Goal: Task Accomplishment & Management: Complete application form

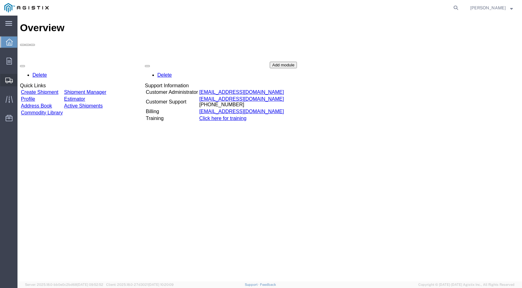
click at [0, 0] on span "Create Shipment" at bounding box center [0, 0] width 0 height 0
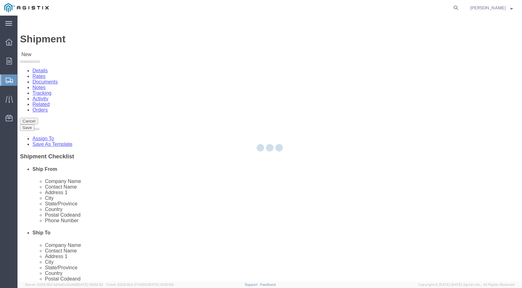
select select
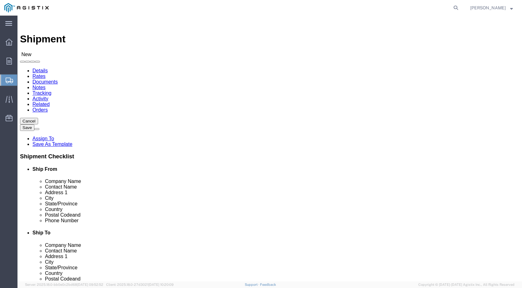
click select "Select Industrial Specialty Products Inc PG&E"
select select "9596"
click select "Select Industrial Specialty Products Inc PG&E"
select select
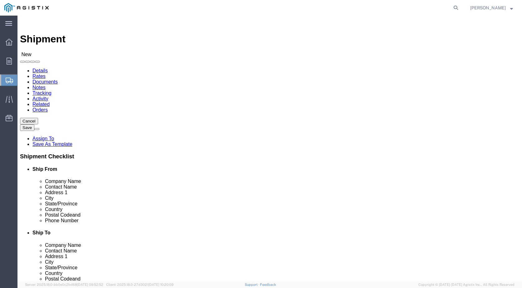
click select "Select All Others [GEOGRAPHIC_DATA] [GEOGRAPHIC_DATA] [GEOGRAPHIC_DATA] [GEOGRA…"
select select "23082"
click select "Select All Others [GEOGRAPHIC_DATA] [GEOGRAPHIC_DATA] [GEOGRAPHIC_DATA] [GEOGRA…"
select select "MYPROFILE"
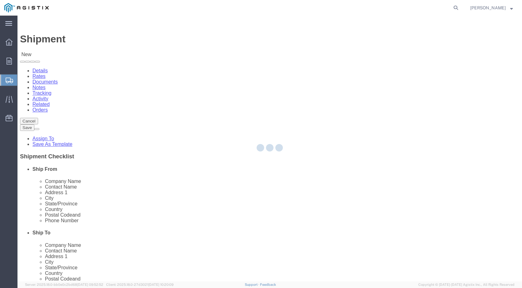
select select "CA"
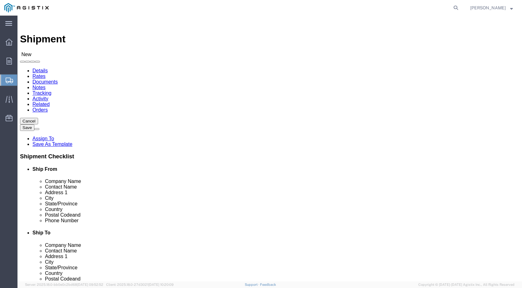
click input "text"
type input "SAN"
click p "- PACIFIC GAS & ELECTRIC COMPANY - (RECIEVING) [STREET_ADDRESS]"
select select "CA"
type input "SAN [PERSON_NAME] OBISPO"
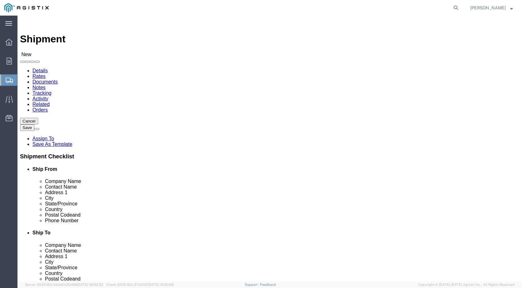
drag, startPoint x: 300, startPoint y: 181, endPoint x: 197, endPoint y: 181, distance: 103.0
click div "Contact Name"
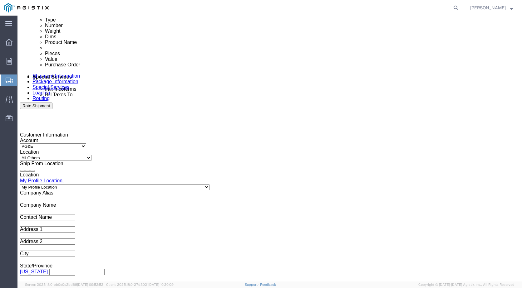
scroll to position [343, 0]
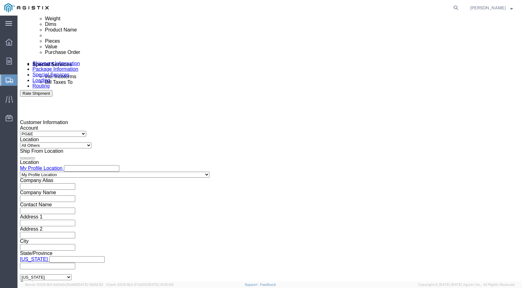
type input "RECEIVING"
click div "[DATE] 12:00 PM"
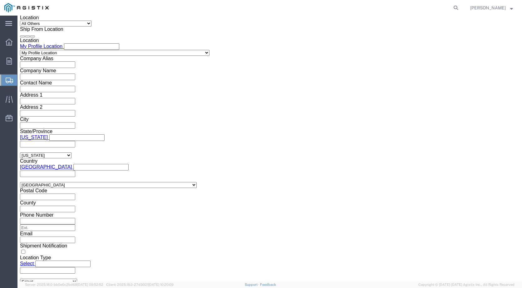
type input "12:30 PM"
click button "Apply"
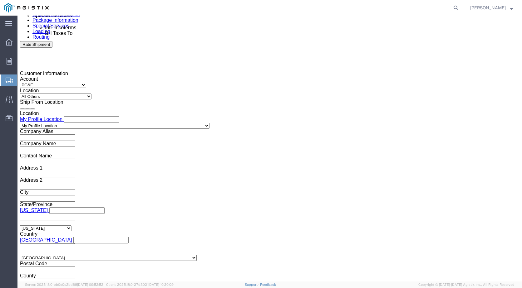
scroll to position [372, 0]
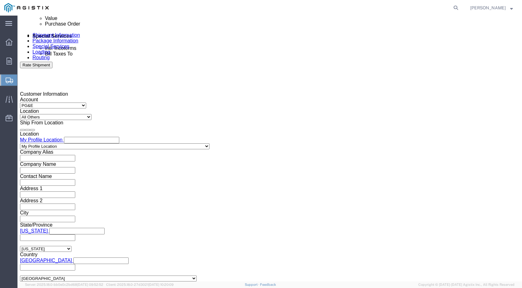
click div "[DATE] 1:00 PM"
type input "3:30 PM"
click button "Apply"
click div
click input "4:30 PM"
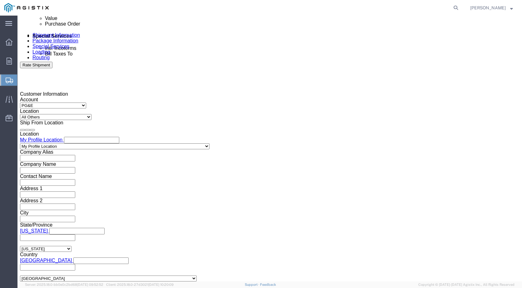
type input "8:00 AM"
click button "Apply"
click div
click input "9:00 AM"
type input "2:00 PM"
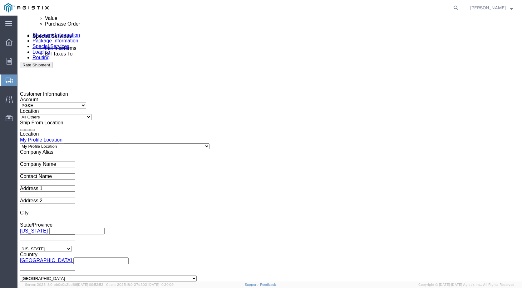
click button "Apply"
click div "References Add reference"
click input "text"
type input "3501417228"
click select "Select Account Type Activity ID Airline Appointment Number ASN Batch Request # …"
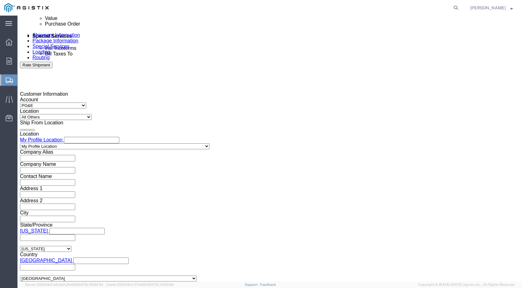
select select "PURCHORD"
click input "text"
type input "3501418292"
click select "Select Account Type Activity ID Airline Appointment Number ASN Batch Request # …"
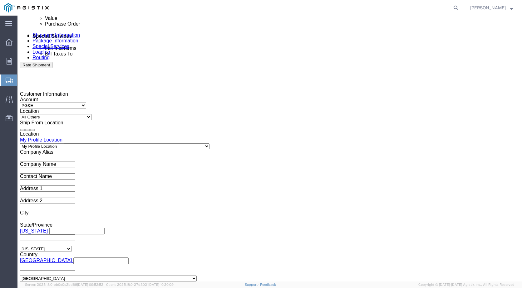
click div "Select Account Type Activity ID Airline Appointment Number ASN Batch Request # …"
click select "Select Account Type Activity ID Airline Appointment Number ASN Batch Request # …"
select select "PURCHORD"
click div "Select Account Type Activity ID Airline Appointment Number ASN Batch Request # …"
click input "text"
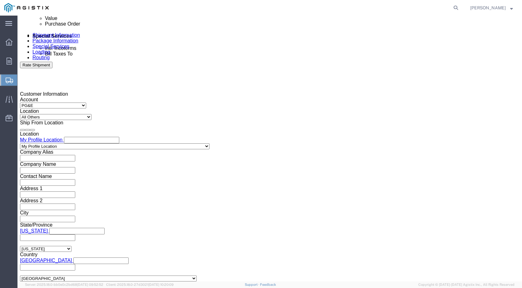
type input "3501418292"
click input "3501418292"
click div "3501418292"
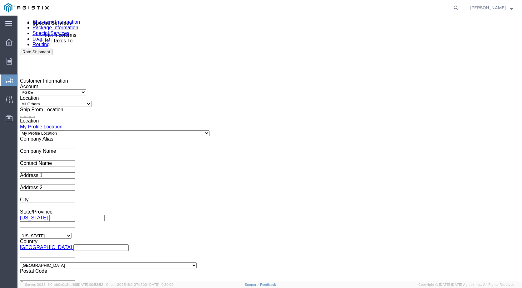
scroll to position [465, 0]
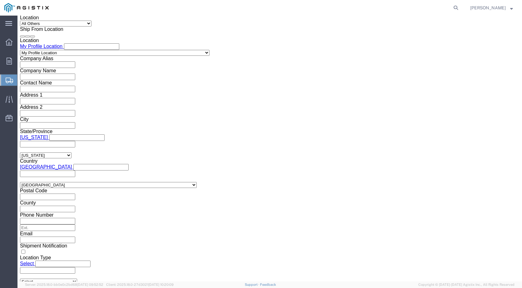
click button "Continue"
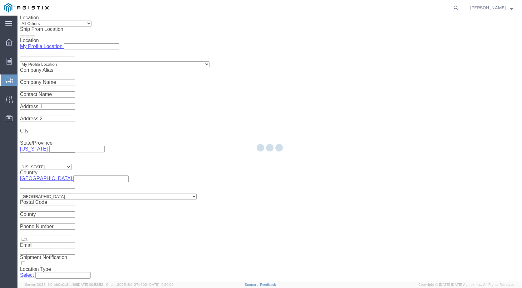
select select "21243"
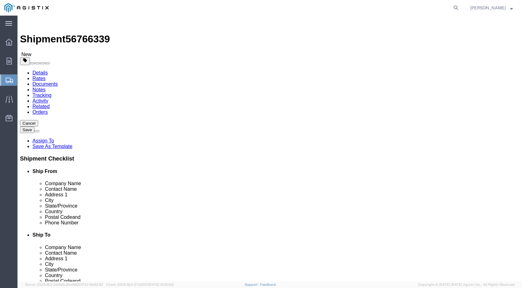
click select "Select Bulk Bundle(s) Cardboard Box(es) Carton(s) Crate(s) Drum(s) (Fiberboard)…"
select select "PSNS"
click select "Select Bulk Bundle(s) Cardboard Box(es) Carton(s) Crate(s) Drum(s) (Fiberboard)…"
click input "0.00"
click input "text"
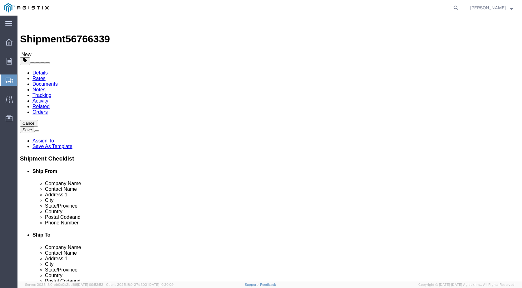
type input "48"
type input "40"
type input "36"
drag, startPoint x: 80, startPoint y: 165, endPoint x: 88, endPoint y: 163, distance: 8.2
click input "0.00"
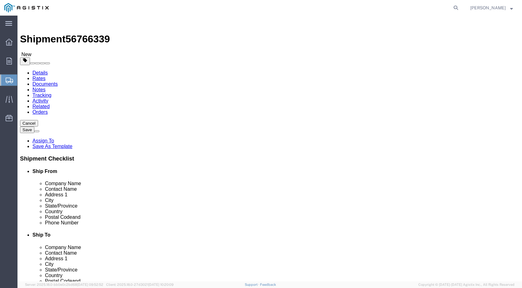
drag, startPoint x: 88, startPoint y: 162, endPoint x: 48, endPoint y: 159, distance: 40.0
click div "Weight 0.00 Select kgs lbs Ship. t°"
type input "250"
click link "Add Content"
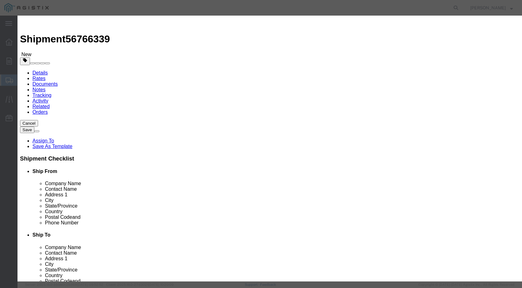
click button "Close"
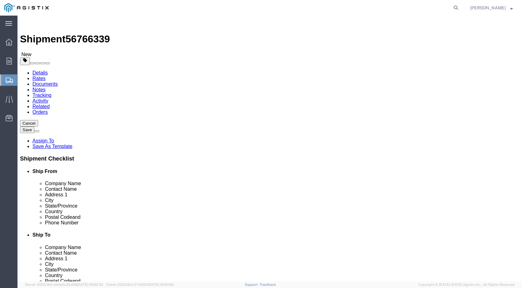
click link "Details"
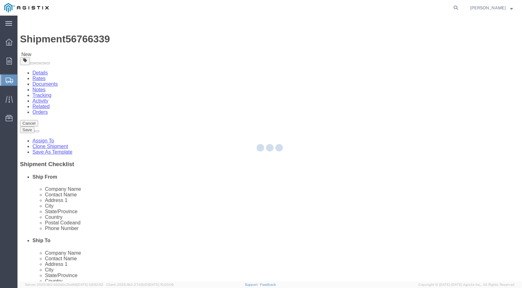
select select "21243"
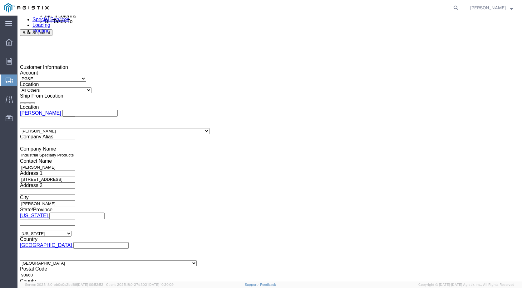
scroll to position [406, 0]
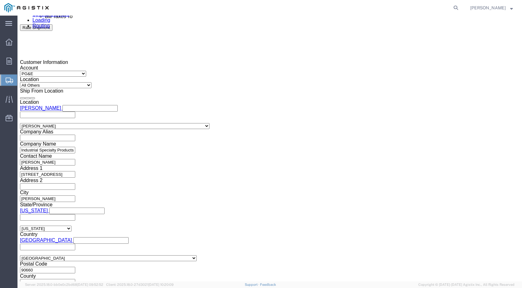
click select "Select Account Type Activity ID Airline Appointment Number ASN Batch Request # …"
select select "PURCHORD"
click select "Select Account Type Activity ID Airline Appointment Number ASN Batch Request # …"
click input "text"
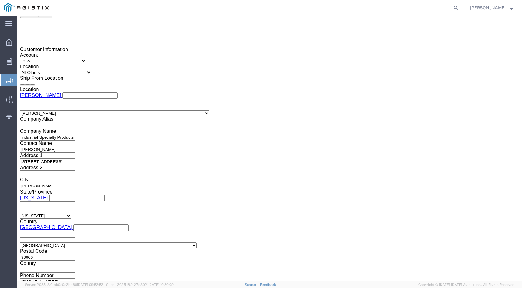
scroll to position [432, 0]
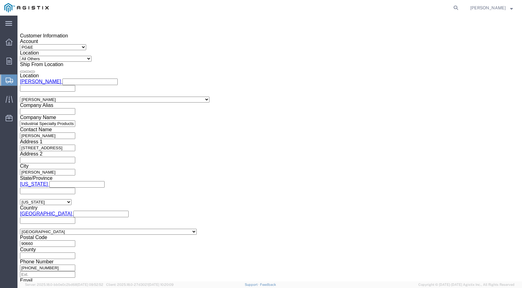
type input "3501416304"
click button "Continue"
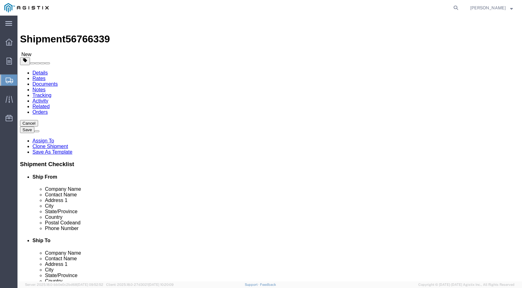
click div "1 x Pallet(s) Standard (Not Stackable) Package Type Select Bulk Bundle(s) Cardb…"
click link "Add Content"
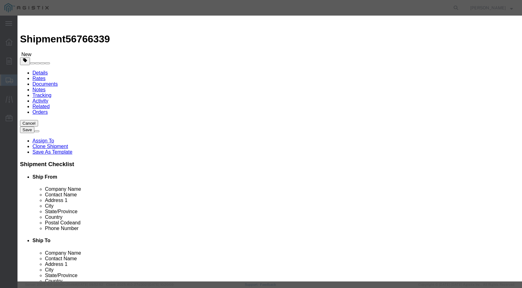
click label "Product Name"
click button "Commodity library"
click select "Search by Class Commodity Quantity Commodity Value Commodity Value Country Desc…"
select select "sku"
click select "Search by Class Commodity Quantity Commodity Value Commodity Value Country Desc…"
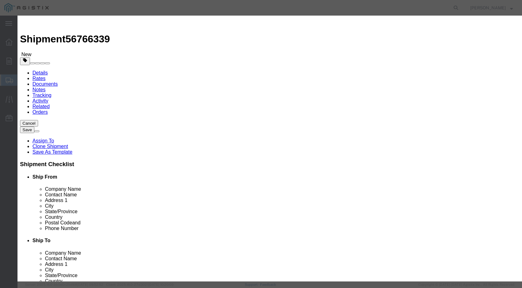
click input "text"
type input "829810"
click button "button"
click button "Select"
select select
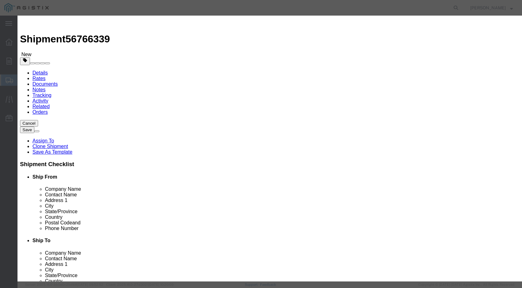
checkbox input "false"
type input "LANYARD PASS HOLDER W/SOFT END 39" LOOP"
type input "D829810"
click input "text"
type input "1000"
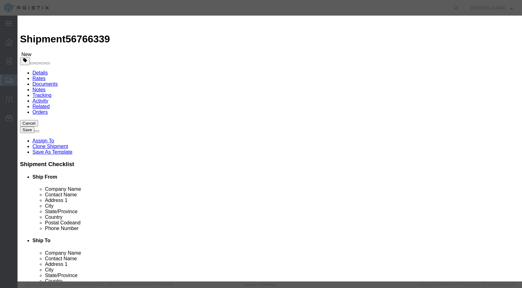
click select "Select Bag Barrels 100Board Feet Bottle Box Blister Pack Carats Can Capsule Car…"
select select "EA"
click select "Select Bag Barrels 100Board Feet Bottle Box Blister Pack Carats Can Capsule Car…"
click input "text"
type input "20,118.75"
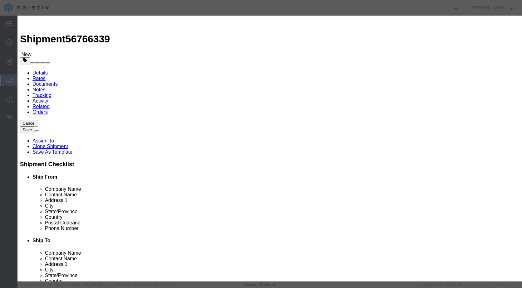
click select "Select 50 55 60 65 70 85 92.5 100 125 175 250 300 400"
select select "50"
click select "Select 50 55 60 65 70 85 92.5 100 125 175 250 300 400"
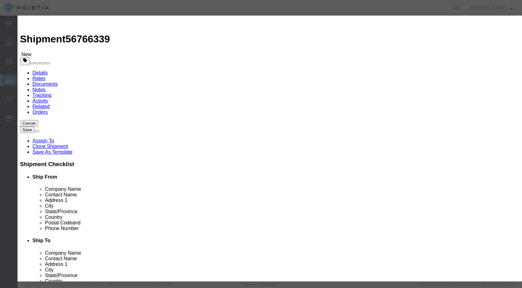
click select "Select Account Type Activity ID Airline Appointment Number ASN Batch Number Bil…"
select select "PURCHORD"
click input "text"
type input "3501417228"
click button "Save & Close"
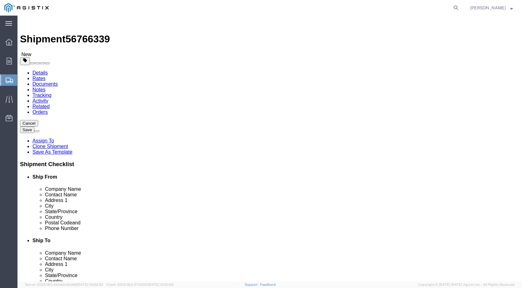
click link "Add Content"
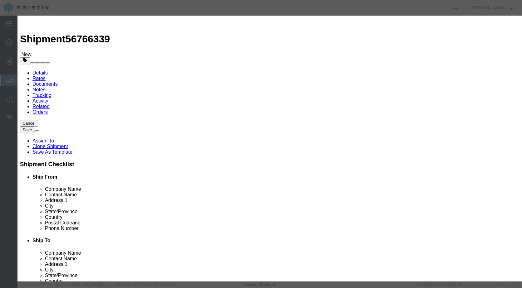
click button "Commodity library"
click select "Search by Class Commodity Quantity Commodity Value Commodity Value Country Desc…"
select select "sku"
click select "Search by Class Commodity Quantity Commodity Value Commodity Value Country Desc…"
click input "text"
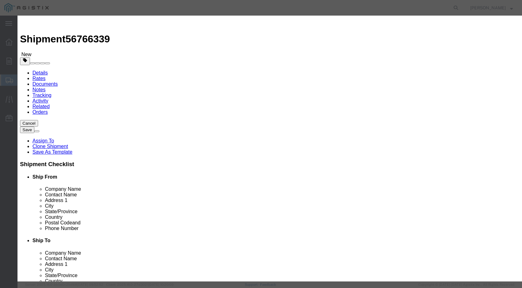
type input "831254"
click button "button"
click button "Select"
select select
checkbox input "false"
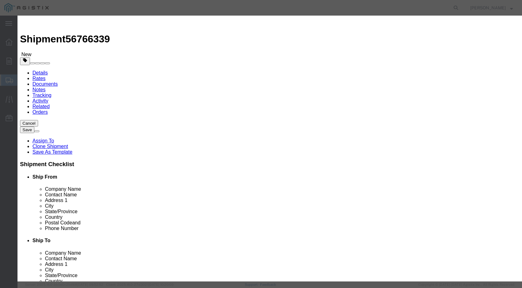
type input "BAG 24"X 24" 4ML POLY ZIPLOCK ORNG TINT"
type input "D831254"
click input "text"
type input "5"
click select "Select Bag Barrels 100Board Feet Bottle Box Blister Pack Carats Can Capsule Car…"
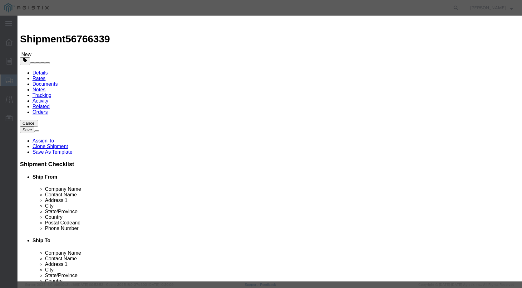
select select "CASE"
click select "Select Bag Barrels 100Board Feet Bottle Box Blister Pack Carats Can Capsule Car…"
click input "text"
type input "2184.45"
click select "Select 50 55 60 65 70 85 92.5 100 125 175 250 300 400"
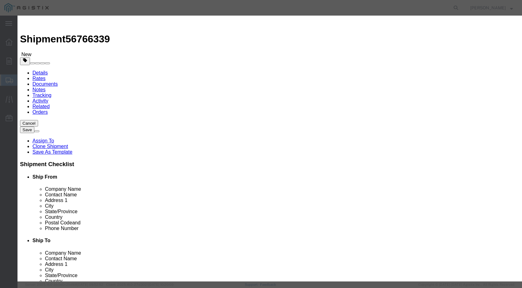
select select "50"
click select "Select 50 55 60 65 70 85 92.5 100 125 175 250 300 400"
click select "Select Account Type Activity ID Airline Appointment Number ASN Batch Number Bil…"
select select "PURCHORD"
click input "text"
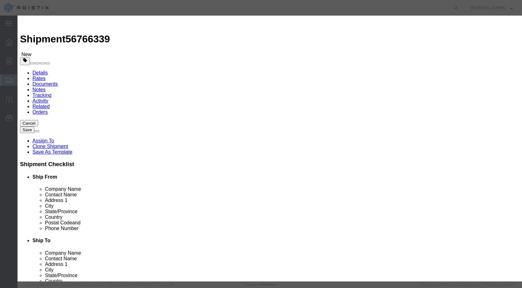
drag, startPoint x: 409, startPoint y: 102, endPoint x: 312, endPoint y: 102, distance: 97.0
click div "GL Reference Select Account Type Activity ID Airline Appointment Number ASN Bat…"
type input "3501418292"
click button "Save & Close"
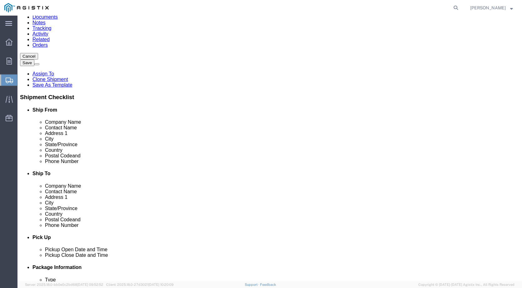
scroll to position [69, 0]
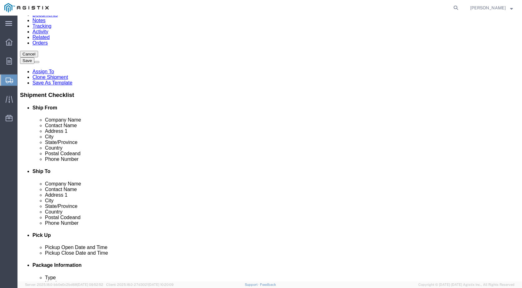
click link "Add Content"
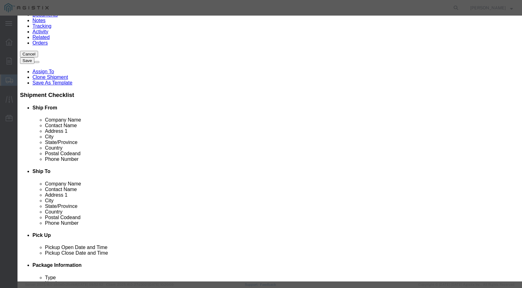
click button "Commodity library"
click select "Search by Class Commodity Quantity Commodity Value Commodity Value Country Desc…"
select select "sku"
click select "Search by Class Commodity Quantity Commodity Value Commodity Value Country Desc…"
click input "text"
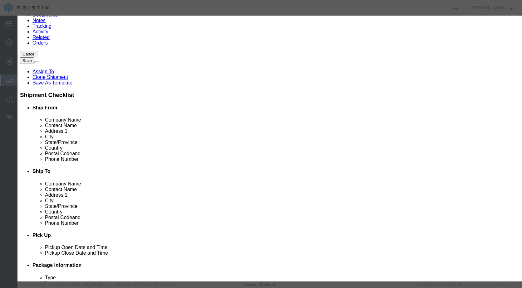
type input "831305"
click icon "button"
click button "Select"
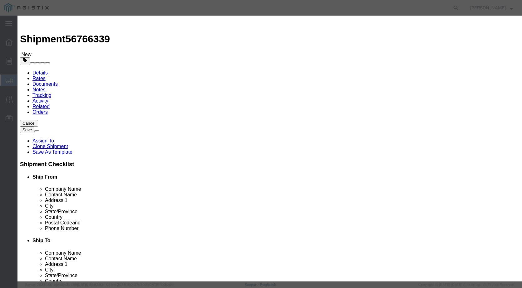
select select
checkbox input "false"
type input "TAPE AB-151 SCRIM"
type input "D831305"
click input "text"
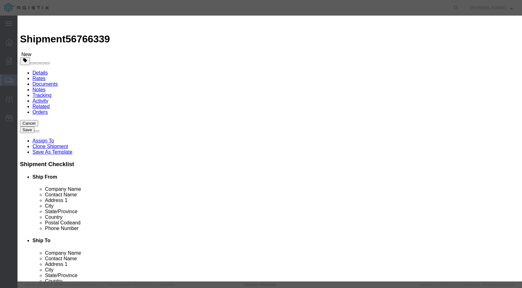
type input "2"
click select "Select Bag Barrels 100Board Feet Bottle Box Blister Pack Carats Can Capsule Car…"
select select "ROLL"
click select "Select Bag Barrels 100Board Feet Bottle Box Blister Pack Carats Can Capsule Car…"
click input "text"
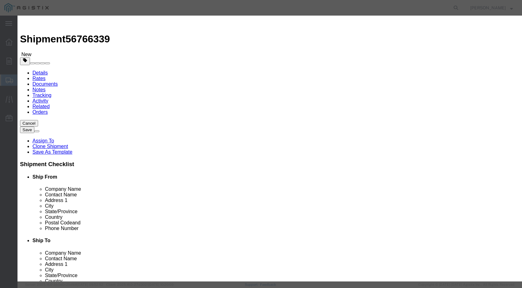
type input "106.30"
click select "Select 50 55 60 65 70 85 92.5 100 125 175 250 300 400"
select select "50"
click select "Select 50 55 60 65 70 85 92.5 100 125 175 250 300 400"
click select "Select Account Type Activity ID Airline Appointment Number ASN Batch Number Bil…"
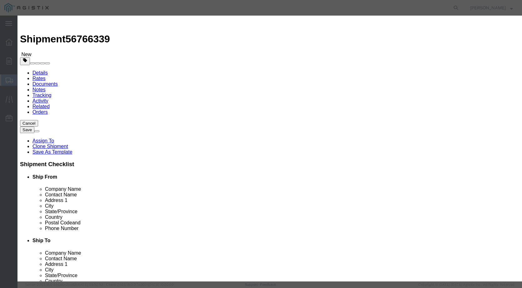
click select "Select Account Type Activity ID Airline Appointment Number ASN Batch Number Bil…"
select select "PURCHORD"
click input "text"
paste input "3501418292"
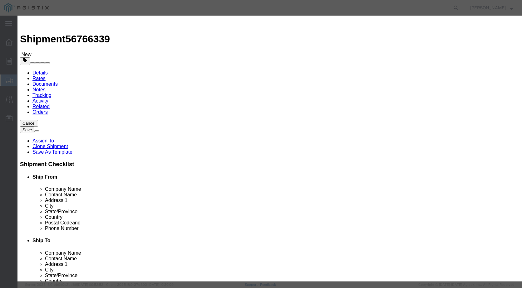
type input "3501418292"
click button "Save & Close"
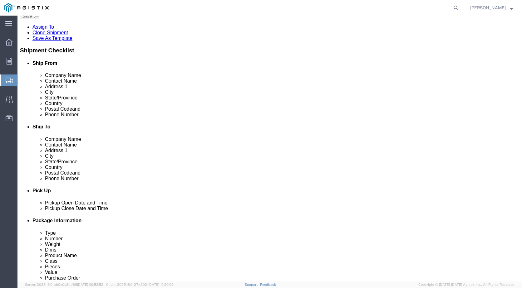
scroll to position [114, 0]
click span
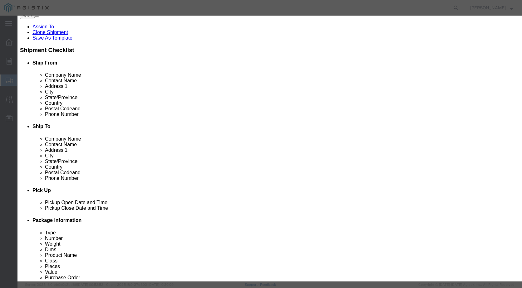
click button "Commodity library"
click select "Search by Class Commodity Quantity Commodity Value Commodity Value Country Desc…"
select select "sku"
click select "Search by Class Commodity Quantity Commodity Value Commodity Value Country Desc…"
click input "text"
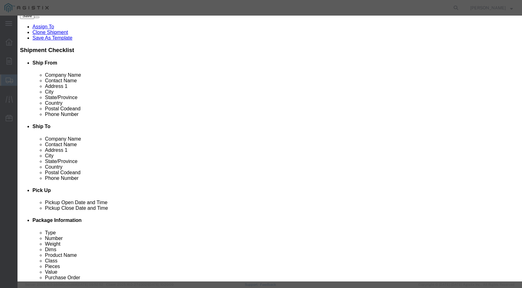
type input "793136"
click icon "button"
click button "Select"
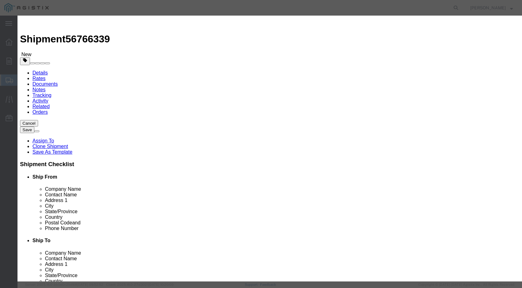
select select
checkbox input "false"
type input "FILTER OUTLET GRAY F/3323 FAN FILTER"
type input "D793136"
click input "text"
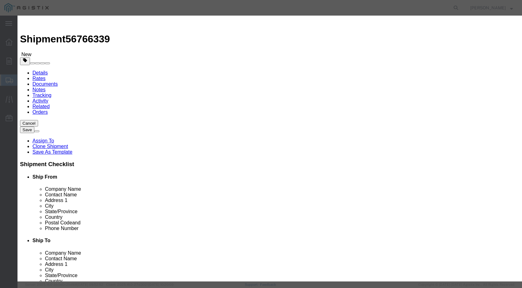
type input "2"
click select "Select Bag Barrels 100Board Feet Bottle Box Blister Pack Carats Can Capsule Car…"
select select "EA"
click select "Select Bag Barrels 100Board Feet Bottle Box Blister Pack Carats Can Capsule Car…"
click input "text"
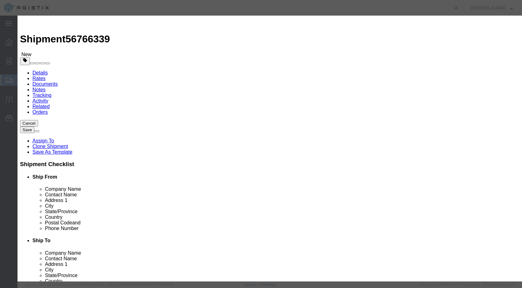
type input "196.27"
click select "Select 50 55 60 65 70 85 92.5 100 125 175 250 300 400"
select select "50"
click select "Select 50 55 60 65 70 85 92.5 100 125 175 250 300 400"
click select "Select Account Type Activity ID Airline Appointment Number ASN Batch Number Bil…"
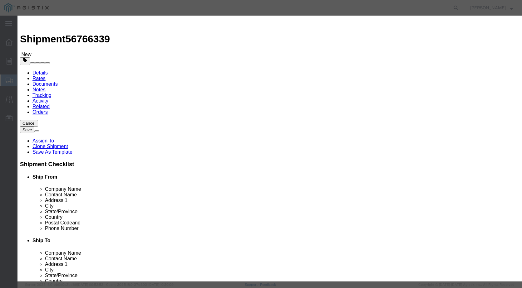
select select "PURCHORD"
click input "text"
type input "3501416304"
click button "Save & Close"
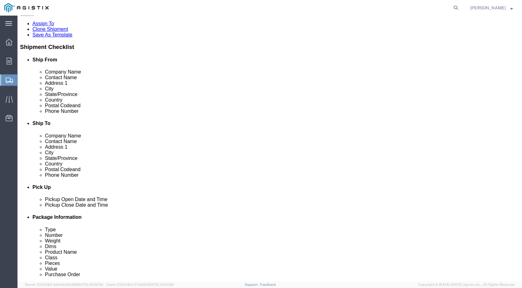
scroll to position [125, 0]
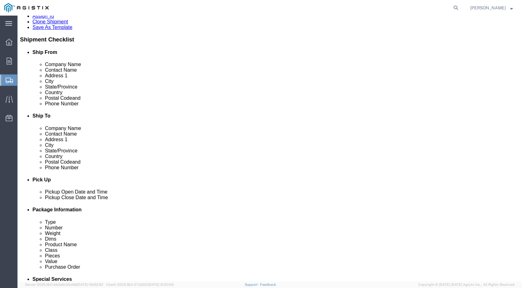
click button "Save"
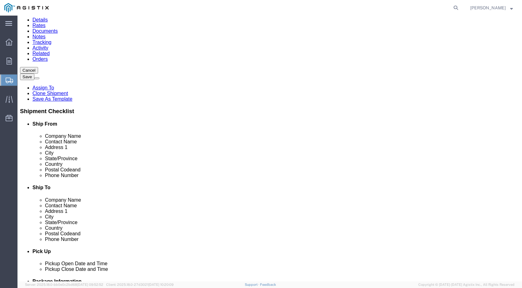
scroll to position [0, 0]
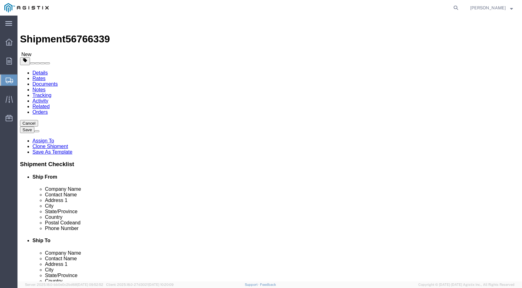
click button "Rate Shipment"
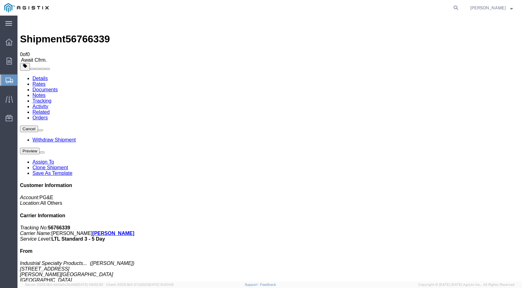
click at [4, 43] on div at bounding box center [8, 42] width 17 height 12
